Goal: Browse casually: Explore the website without a specific task or goal

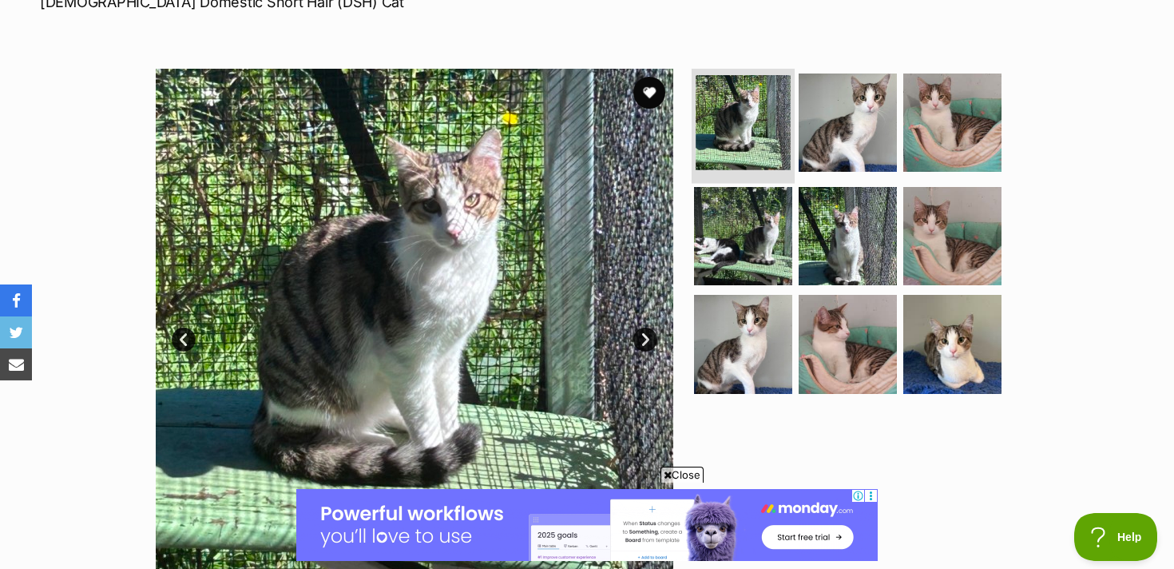
click at [785, 114] on img at bounding box center [743, 122] width 95 height 95
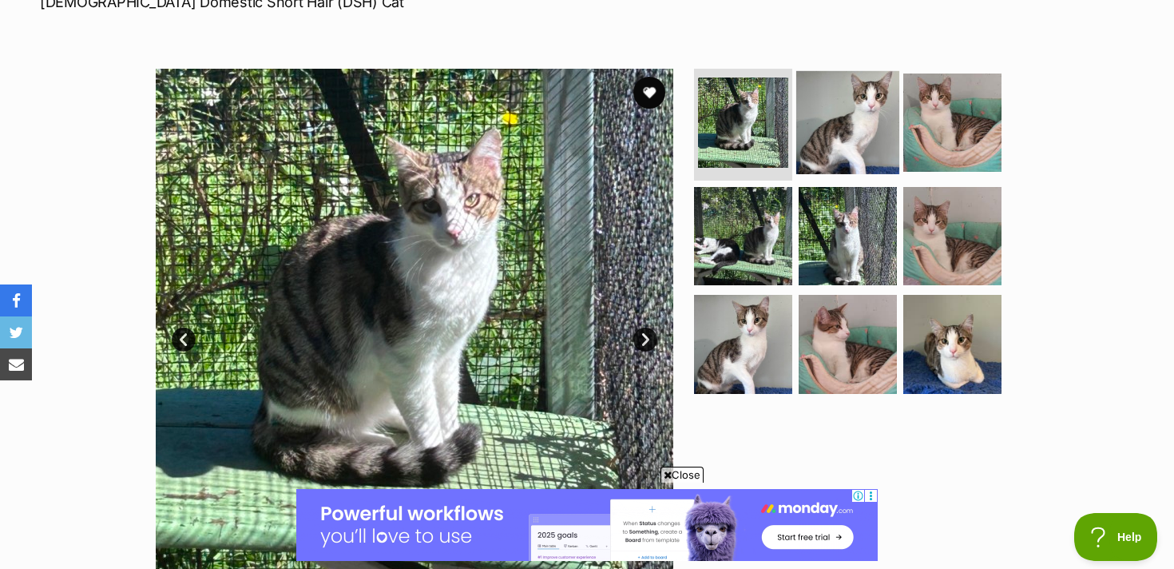
click at [856, 115] on img at bounding box center [848, 122] width 103 height 103
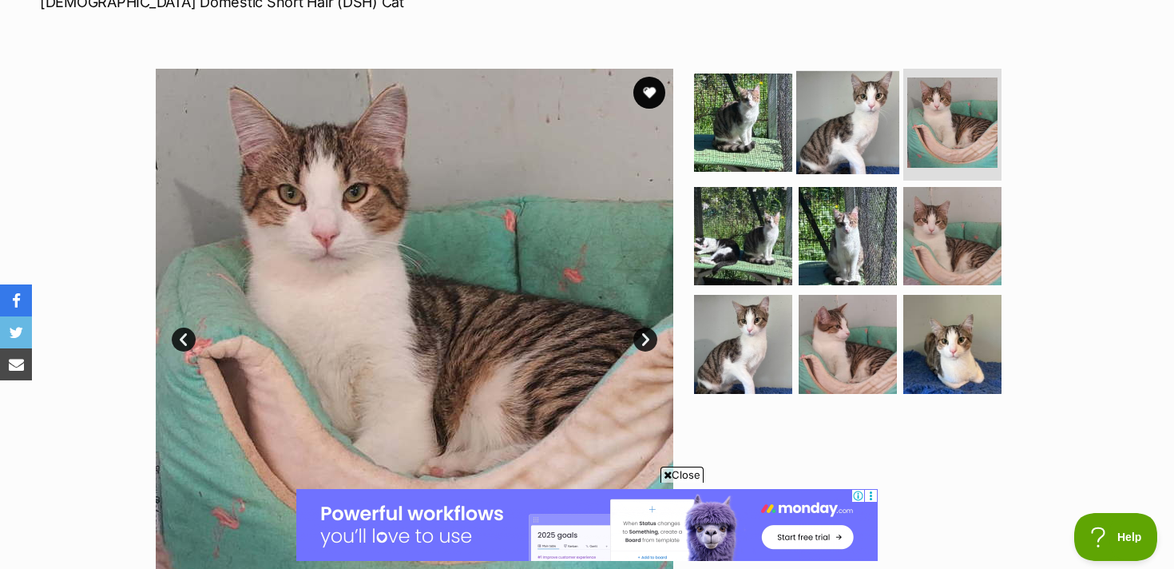
scroll to position [296, 0]
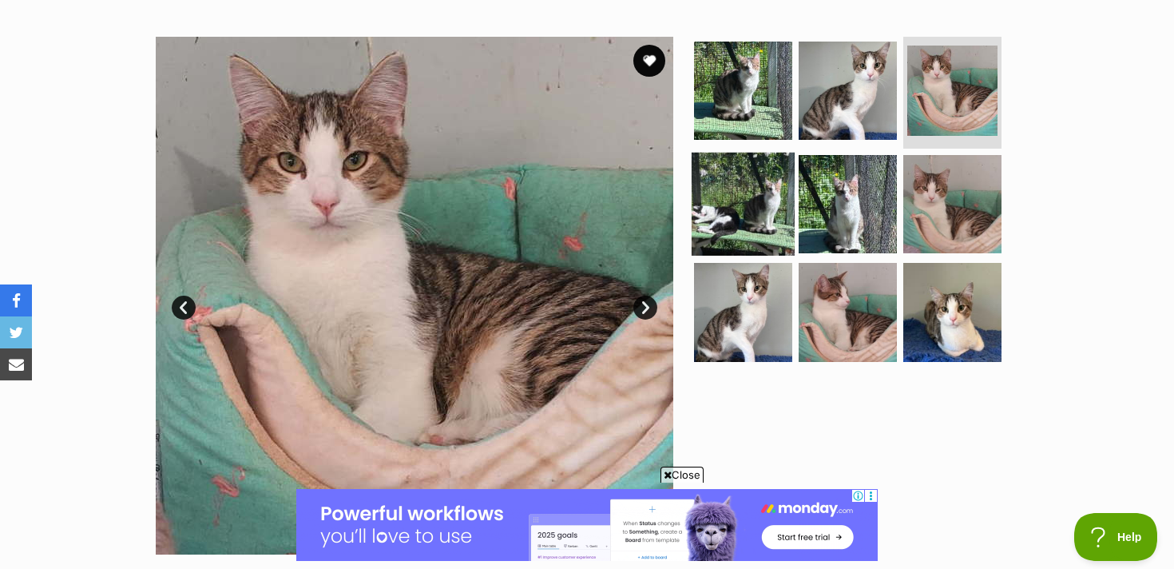
click at [758, 194] on img at bounding box center [743, 203] width 103 height 103
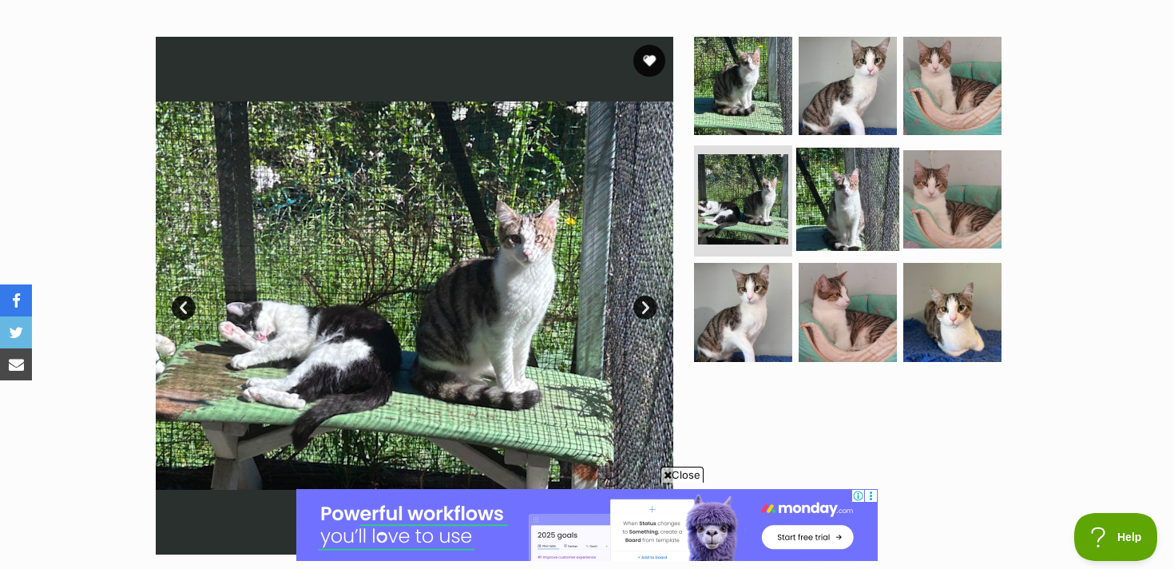
click at [829, 194] on img at bounding box center [848, 198] width 103 height 103
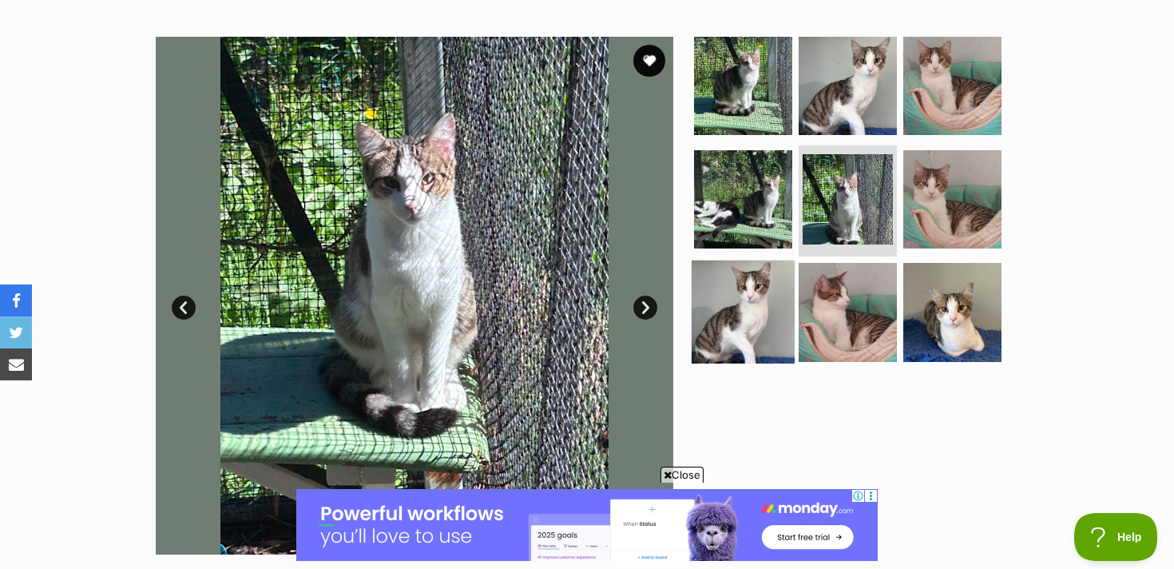
click at [737, 338] on img at bounding box center [743, 311] width 103 height 103
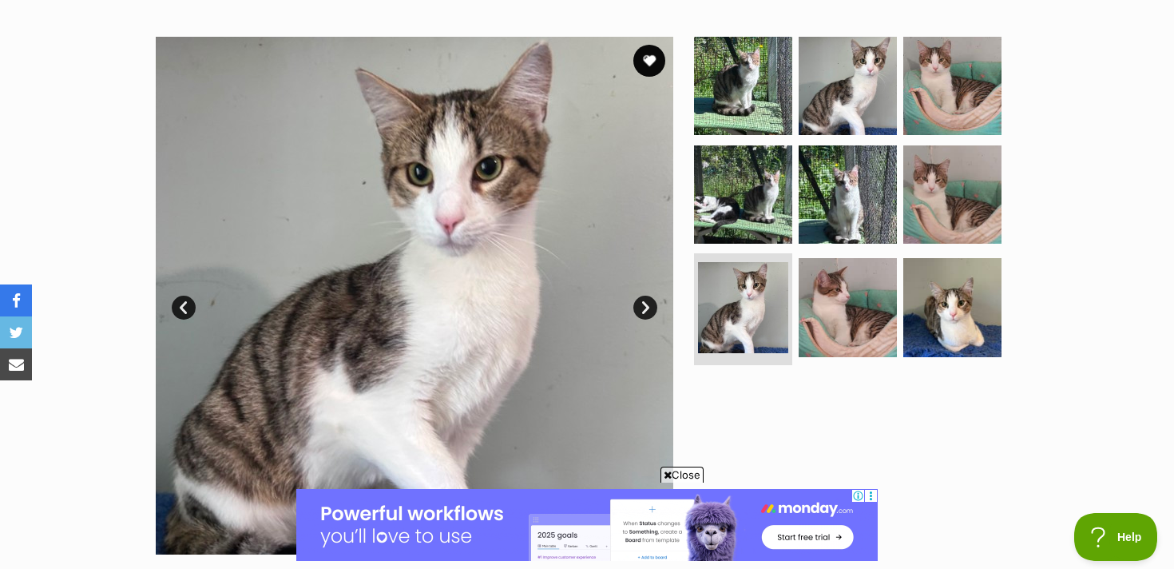
click at [796, 337] on ul at bounding box center [855, 204] width 328 height 335
click at [837, 296] on img at bounding box center [848, 307] width 103 height 103
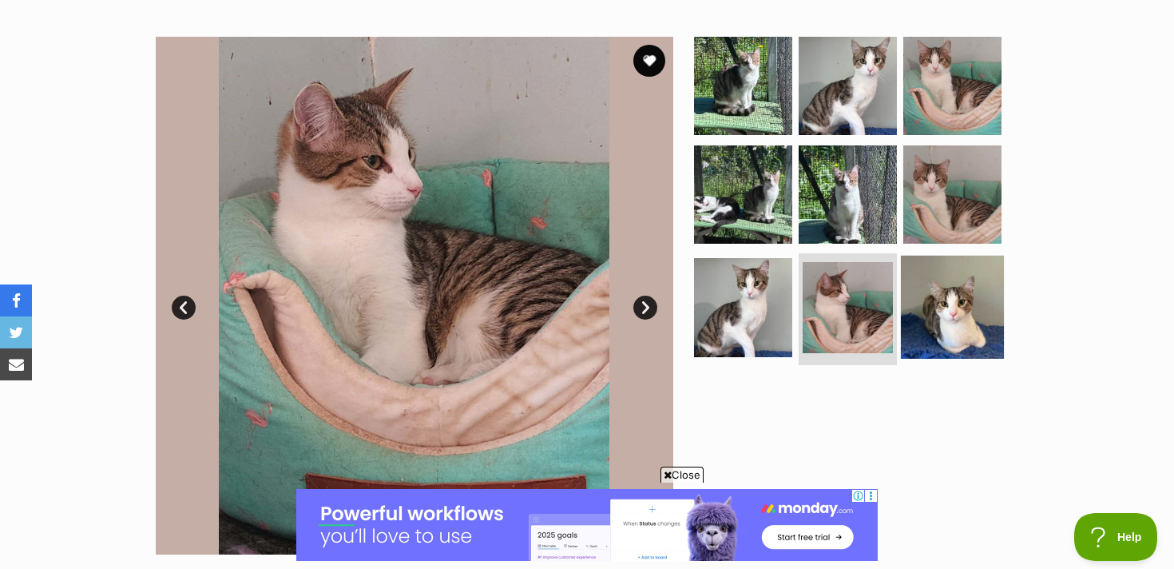
click at [960, 295] on img at bounding box center [952, 307] width 103 height 103
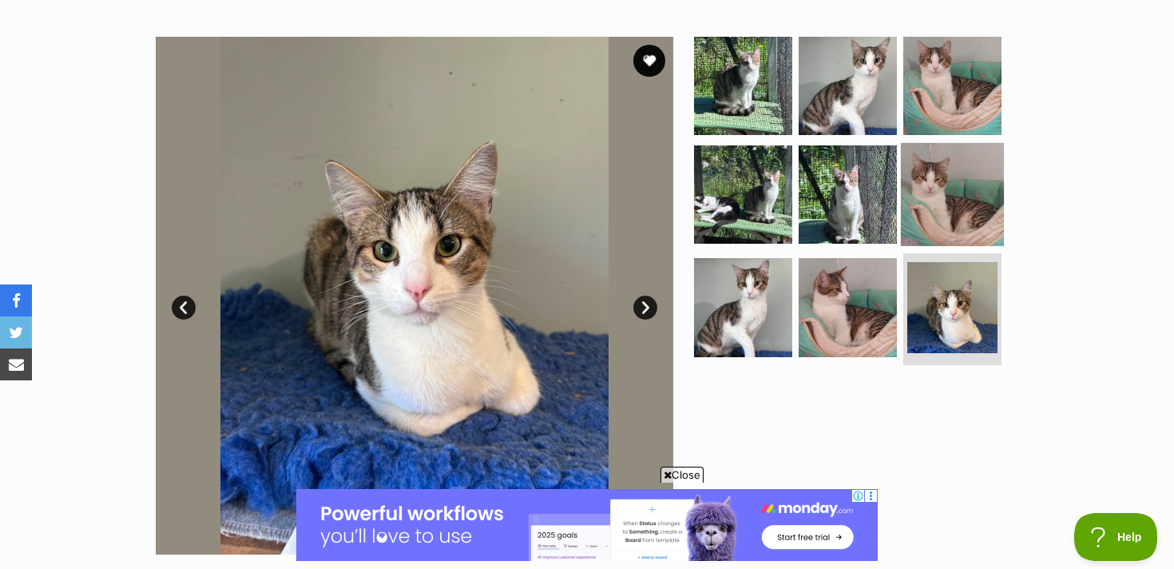
click at [962, 176] on img at bounding box center [952, 193] width 103 height 103
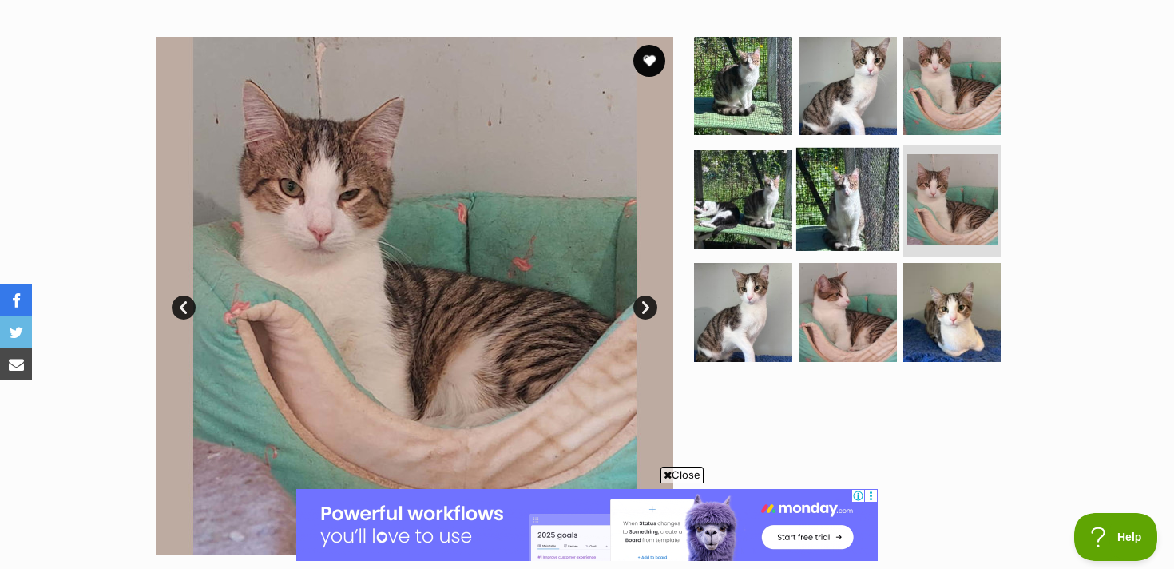
click at [876, 193] on img at bounding box center [848, 198] width 103 height 103
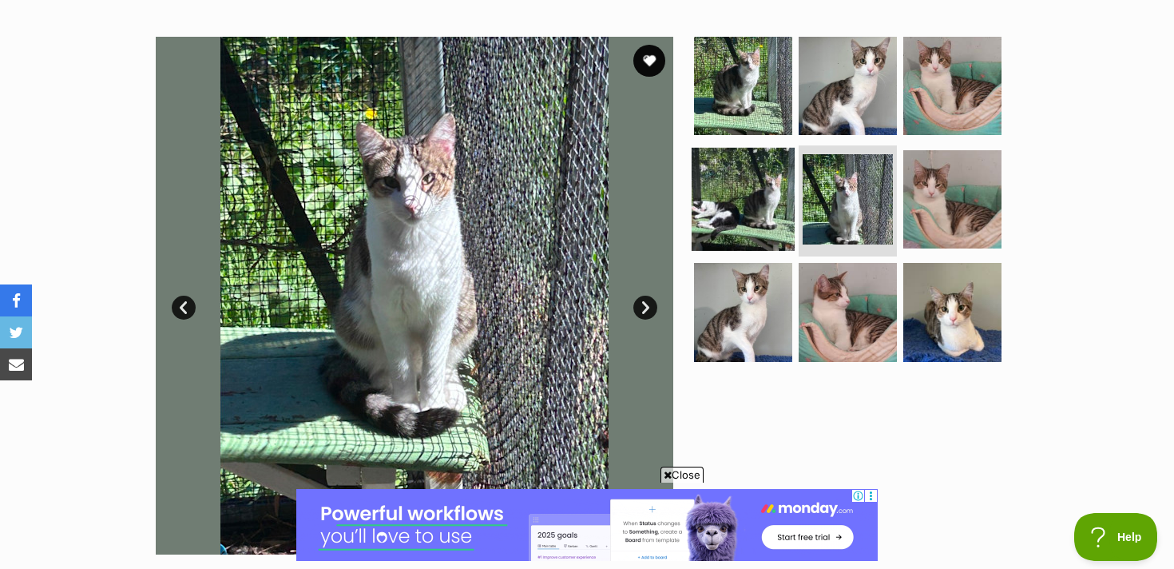
click at [763, 197] on img at bounding box center [743, 198] width 103 height 103
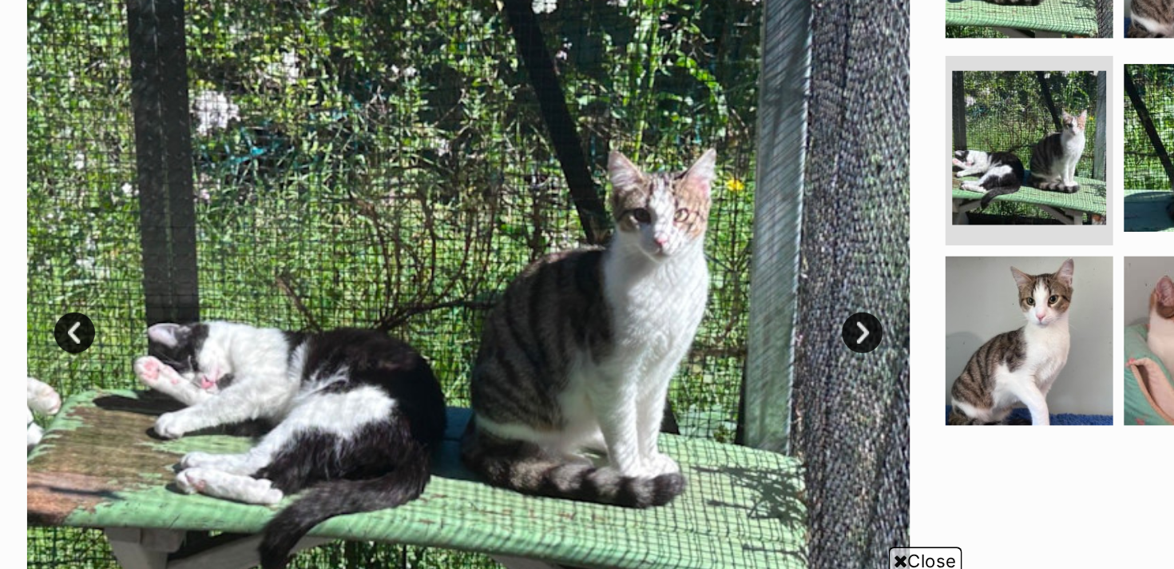
scroll to position [0, 0]
